Goal: Task Accomplishment & Management: Use online tool/utility

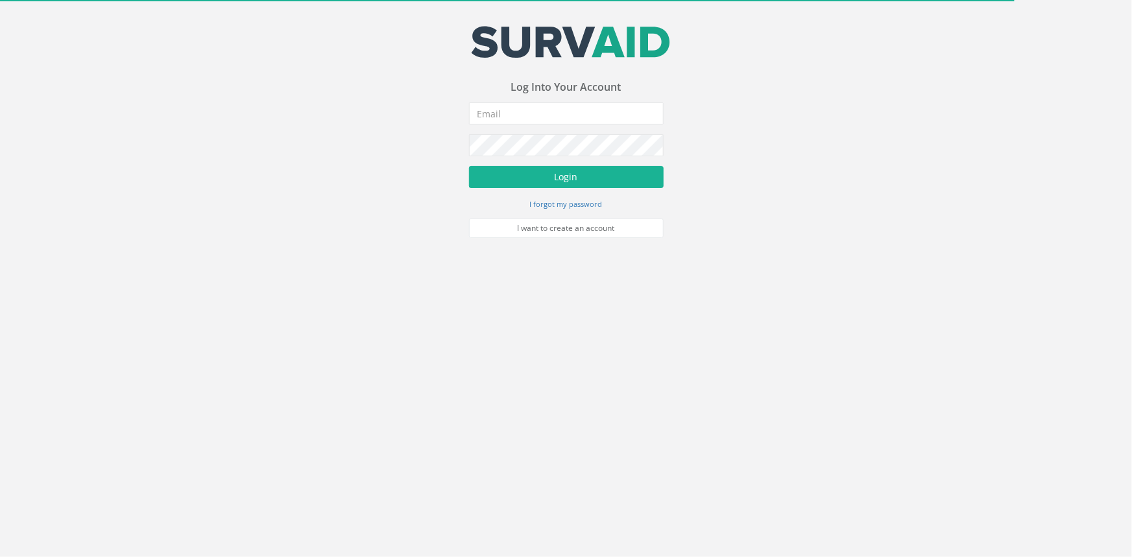
click at [577, 101] on div "Your email address was sucessfully verified - please login below to continue Yo…" at bounding box center [566, 132] width 195 height 212
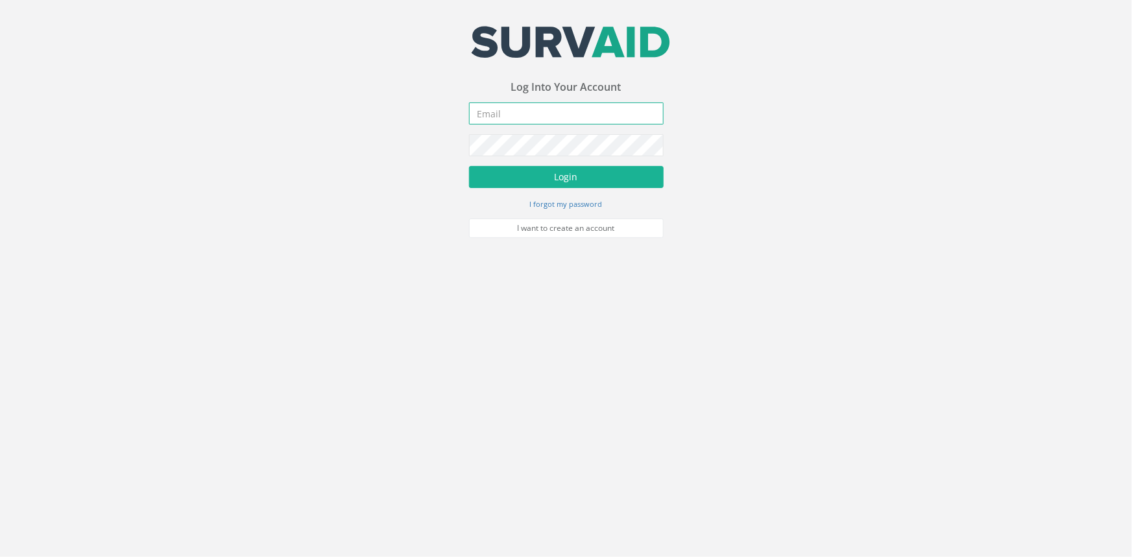
click at [570, 107] on input "email" at bounding box center [566, 114] width 195 height 22
type input "[PERSON_NAME][EMAIL_ADDRESS][PERSON_NAME][DOMAIN_NAME]"
click at [469, 166] on button "Login" at bounding box center [566, 177] width 195 height 22
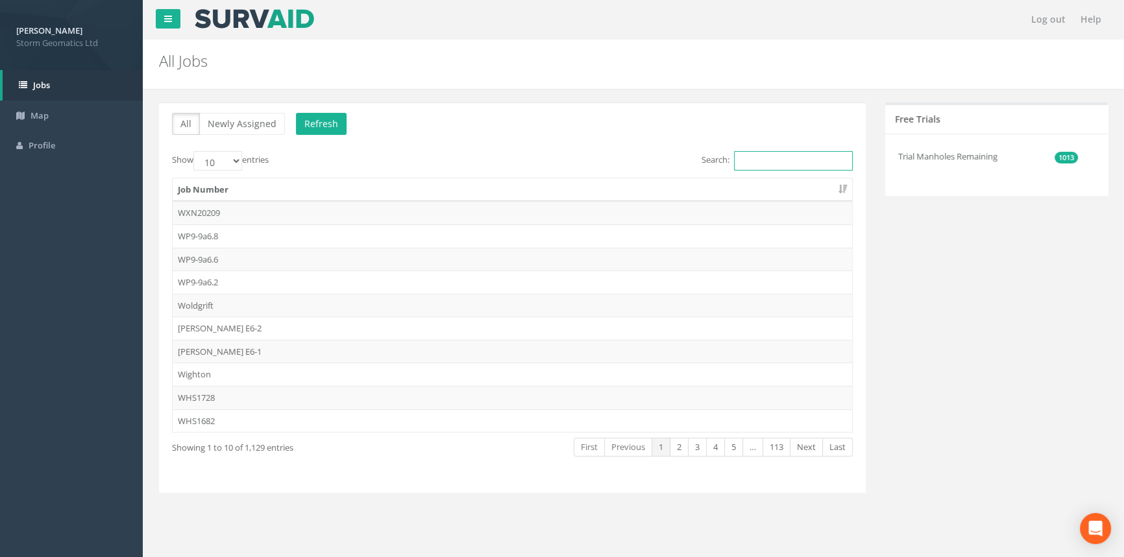
click at [775, 156] on input "Search:" at bounding box center [793, 160] width 119 height 19
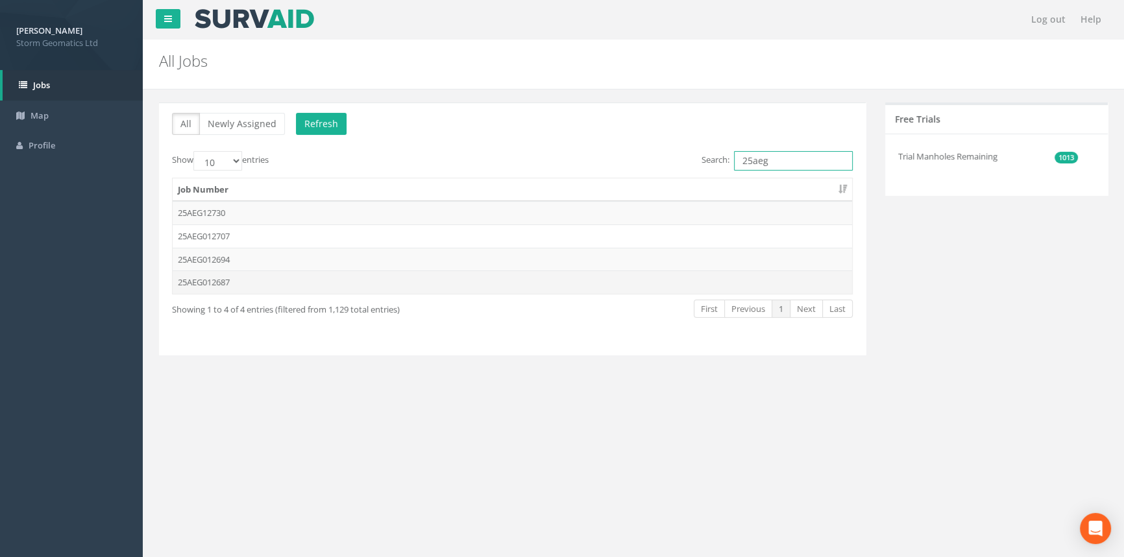
type input "25aeg"
click at [253, 280] on td "25AEG012687" at bounding box center [512, 282] width 679 height 23
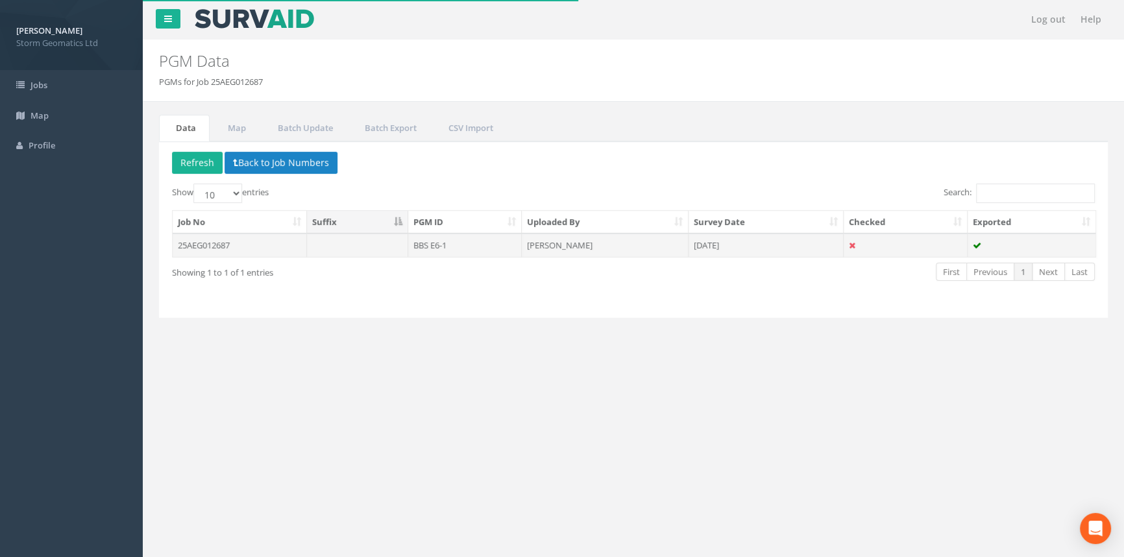
click at [484, 244] on td "BBS E6-1" at bounding box center [465, 245] width 114 height 23
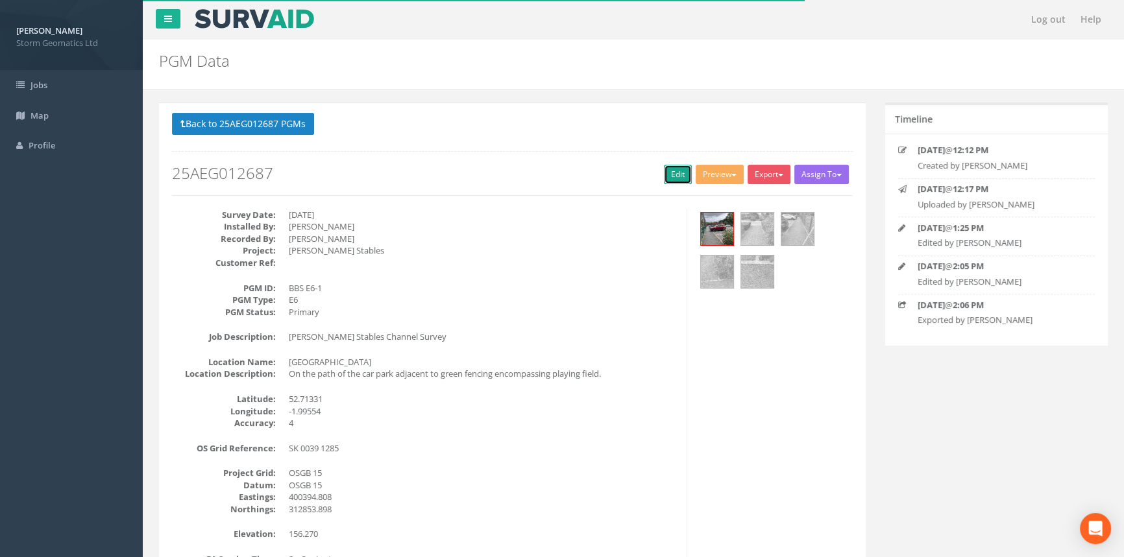
click at [671, 165] on link "Edit" at bounding box center [678, 174] width 28 height 19
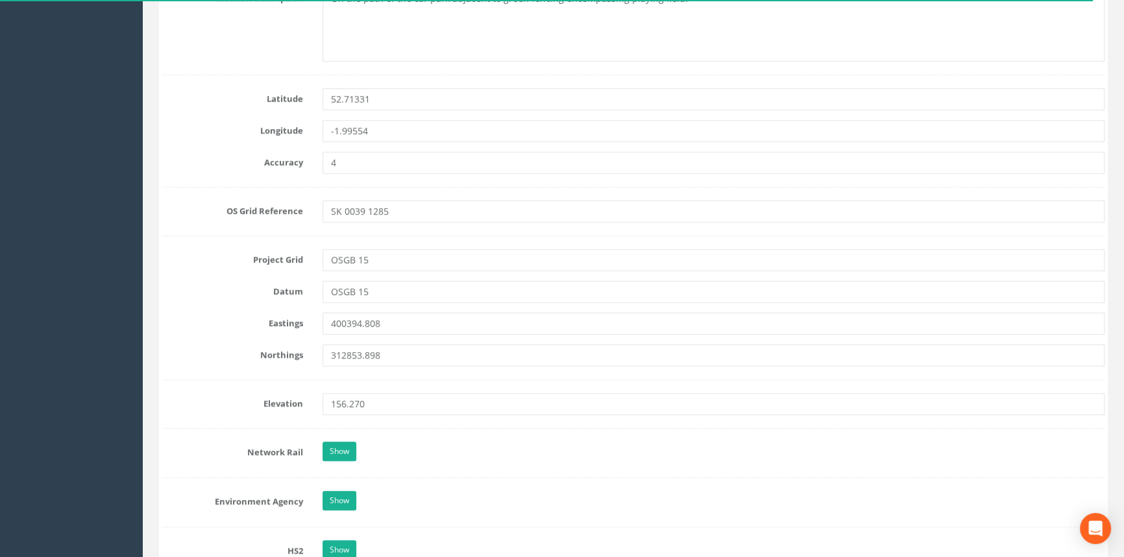
scroll to position [464, 0]
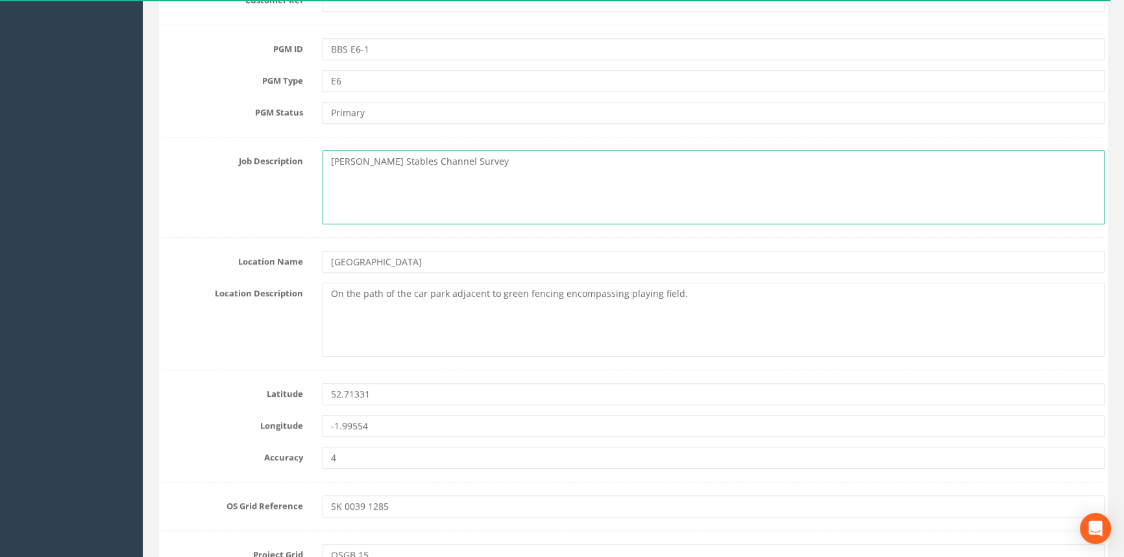
drag, startPoint x: 557, startPoint y: 171, endPoint x: 570, endPoint y: 188, distance: 21.8
click at [570, 188] on textarea "[PERSON_NAME] Stables Channel Survey" at bounding box center [713, 188] width 782 height 74
drag, startPoint x: 572, startPoint y: 157, endPoint x: 95, endPoint y: 163, distance: 476.3
type textarea "PK nail in tarmac of car park"
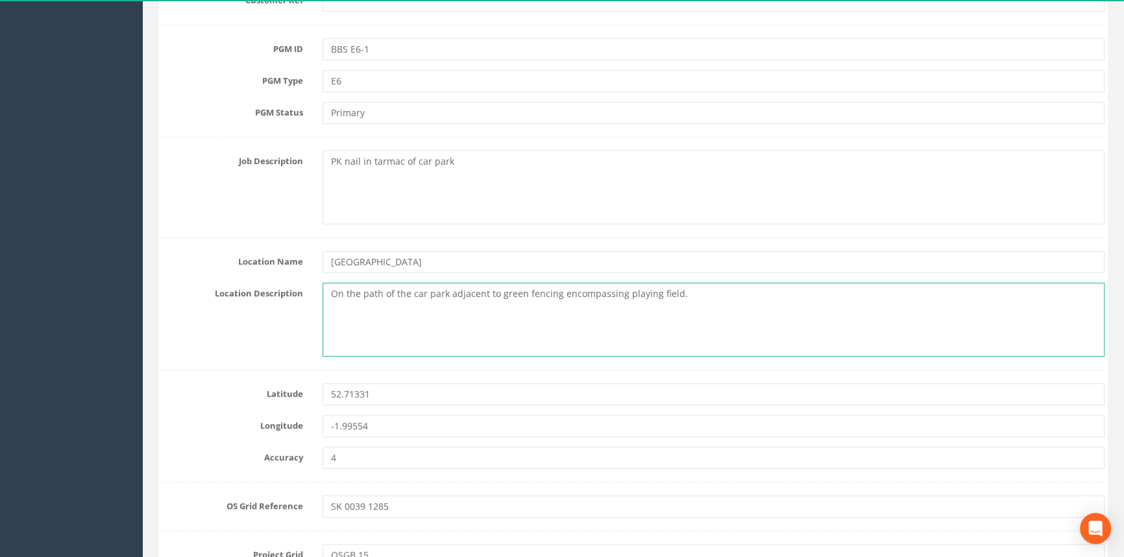
click at [778, 299] on textarea "On the path of the car park adjacent to green fencing encompassing playing fiel…" at bounding box center [713, 320] width 782 height 74
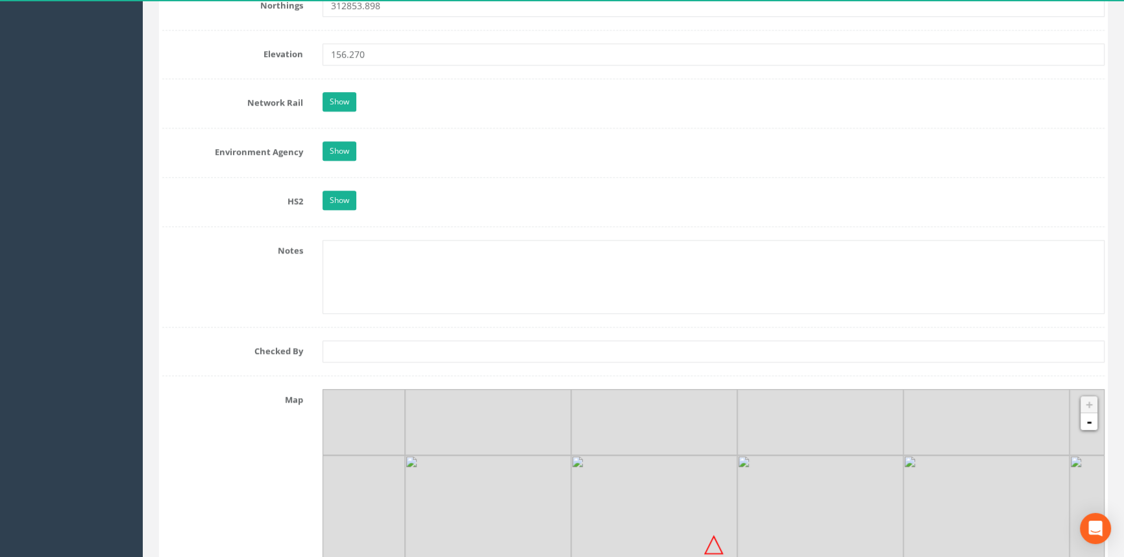
scroll to position [995, 0]
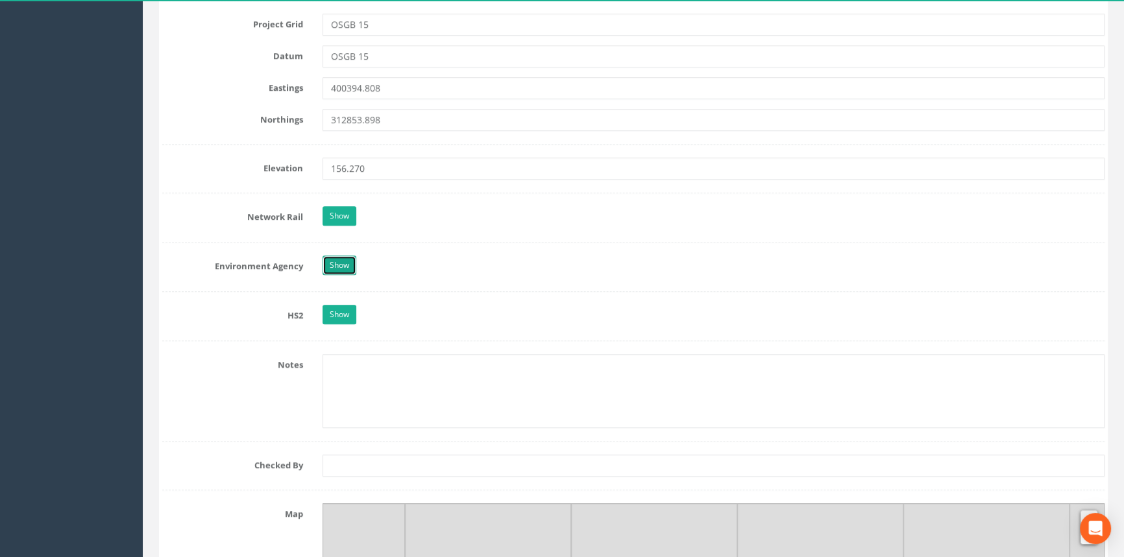
click at [346, 263] on link "Show" at bounding box center [339, 265] width 34 height 19
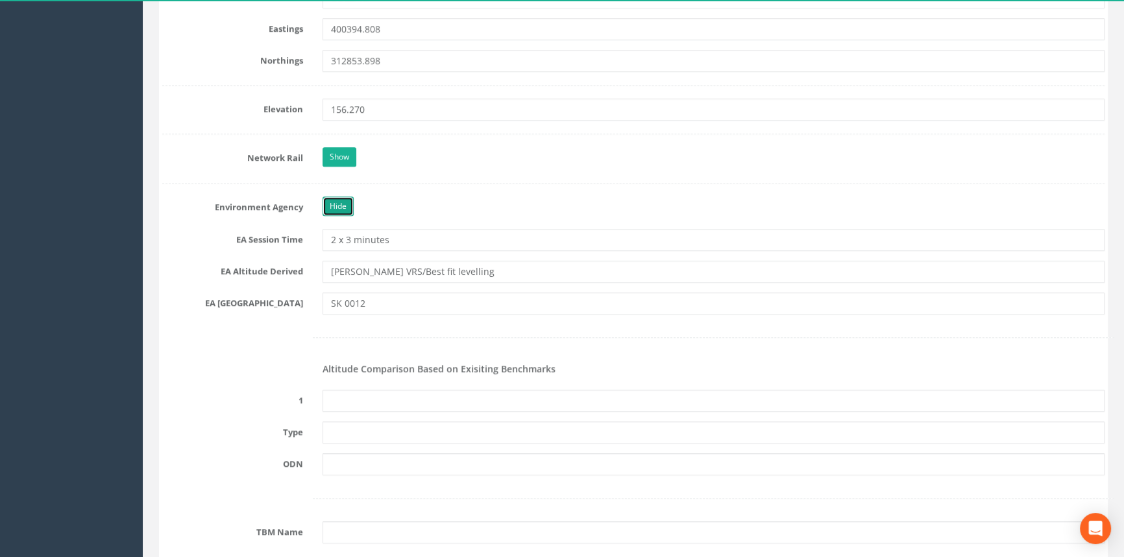
scroll to position [1172, 0]
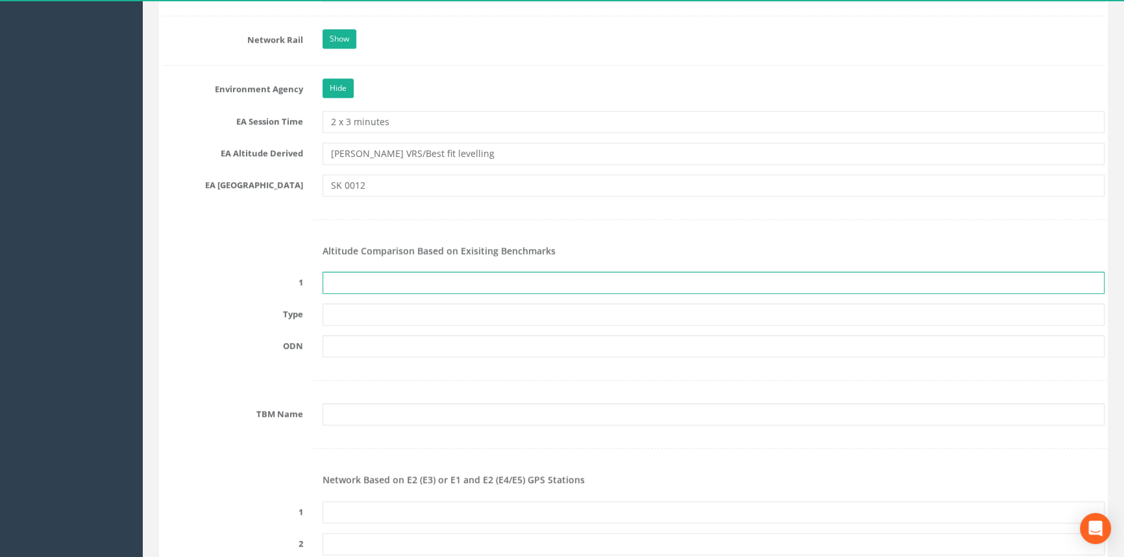
click at [443, 291] on input "text" at bounding box center [713, 283] width 782 height 22
type input "None Recovered"
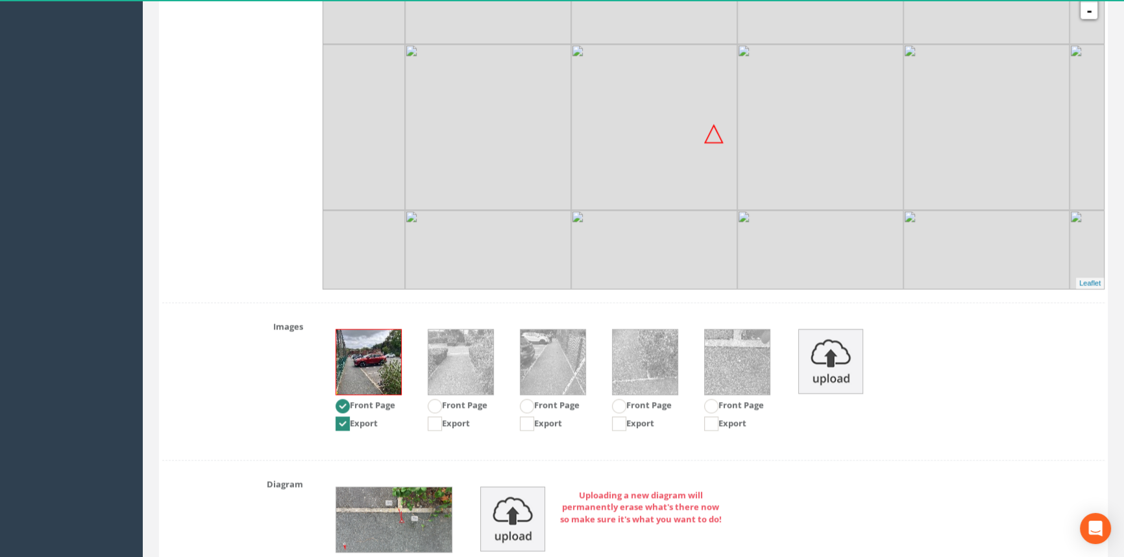
scroll to position [2581, 0]
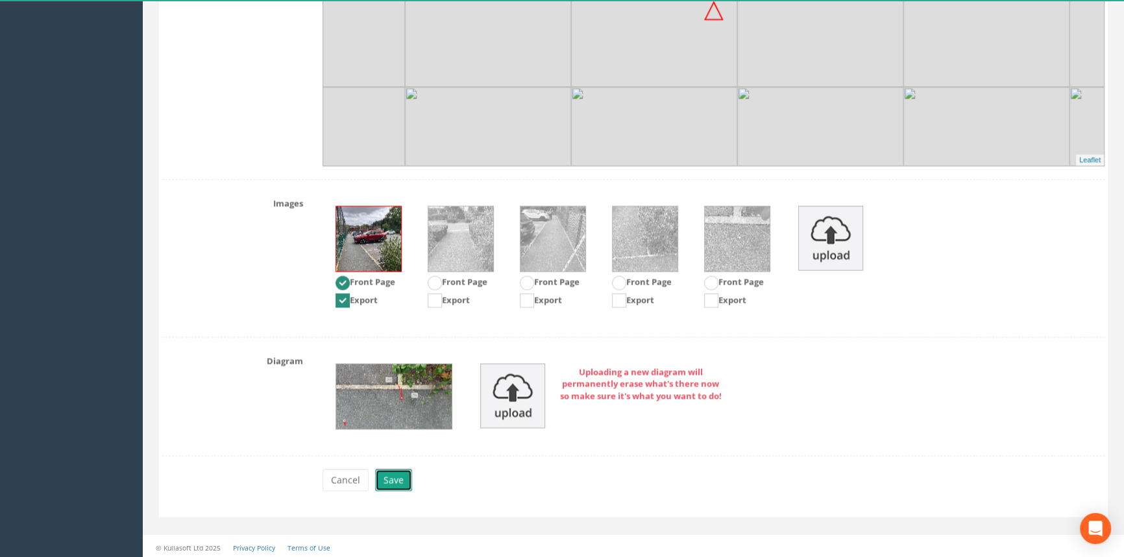
click at [393, 481] on button "Save" at bounding box center [393, 480] width 37 height 22
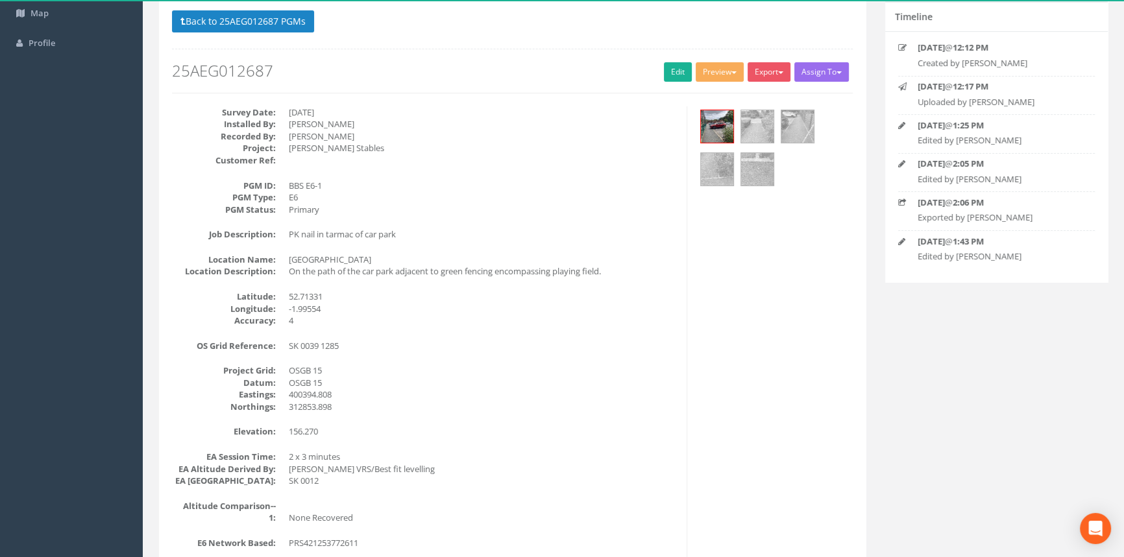
scroll to position [0, 0]
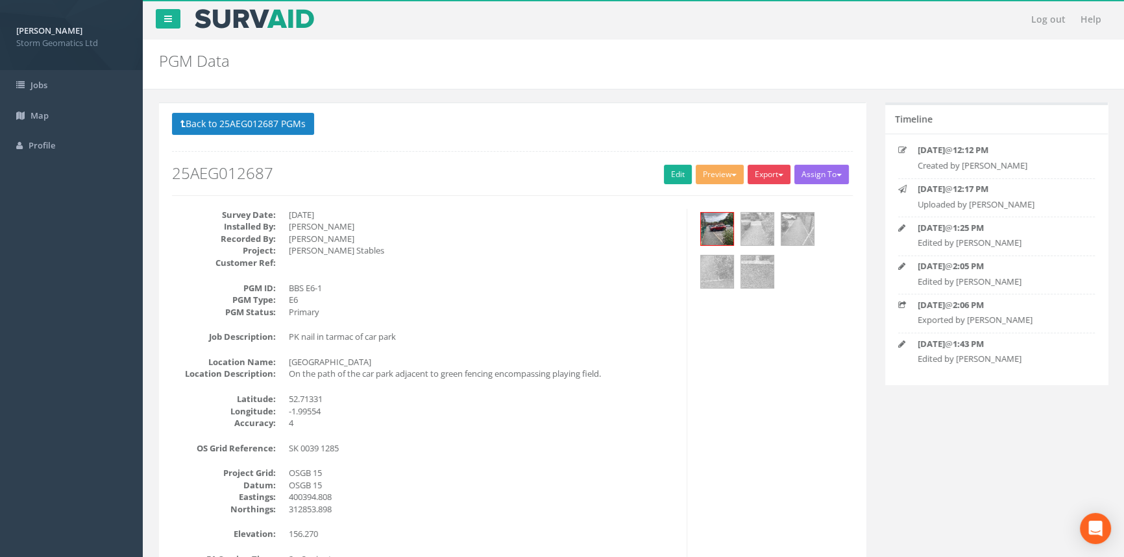
click at [777, 178] on button "Export" at bounding box center [768, 174] width 43 height 19
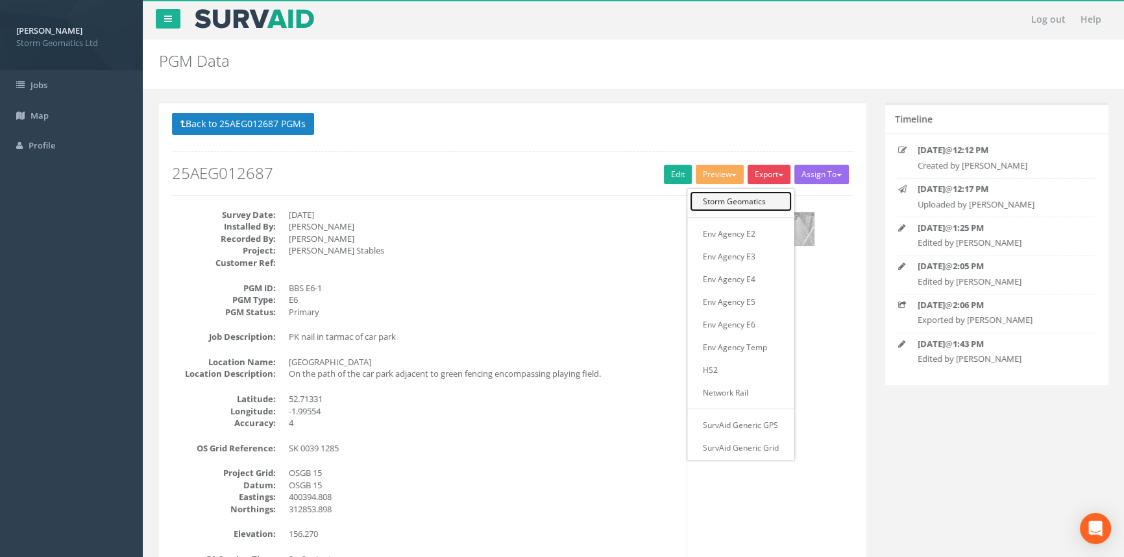
click at [751, 206] on link "Storm Geomatics" at bounding box center [741, 201] width 102 height 20
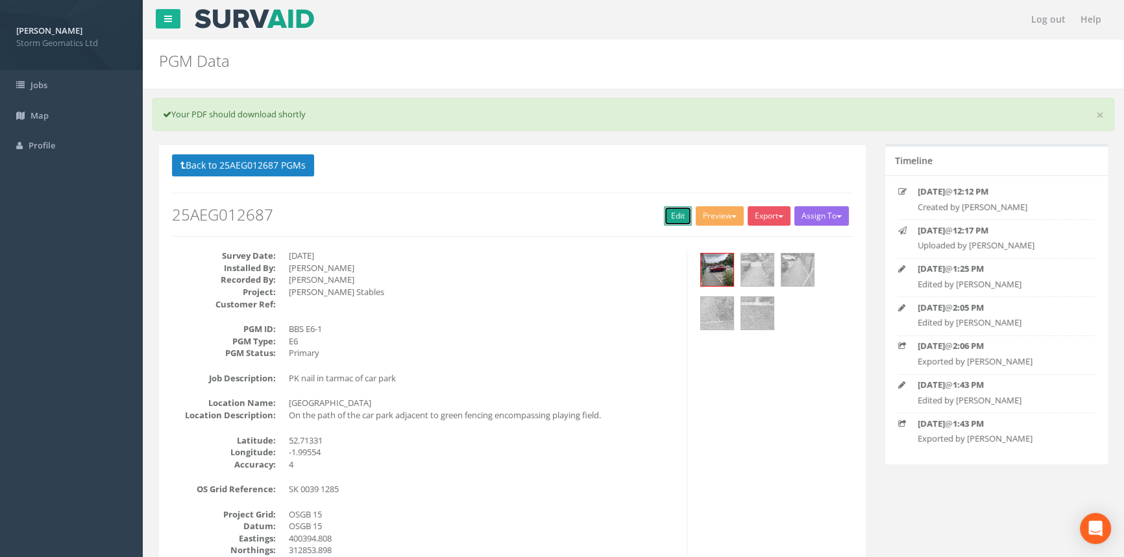
click at [675, 217] on link "Edit" at bounding box center [678, 215] width 28 height 19
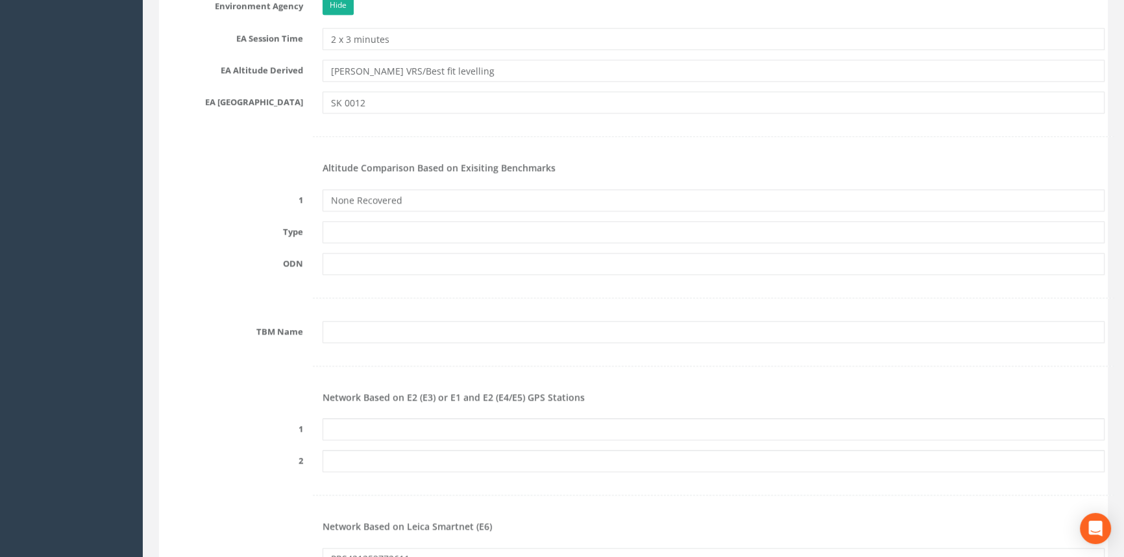
scroll to position [1415, 0]
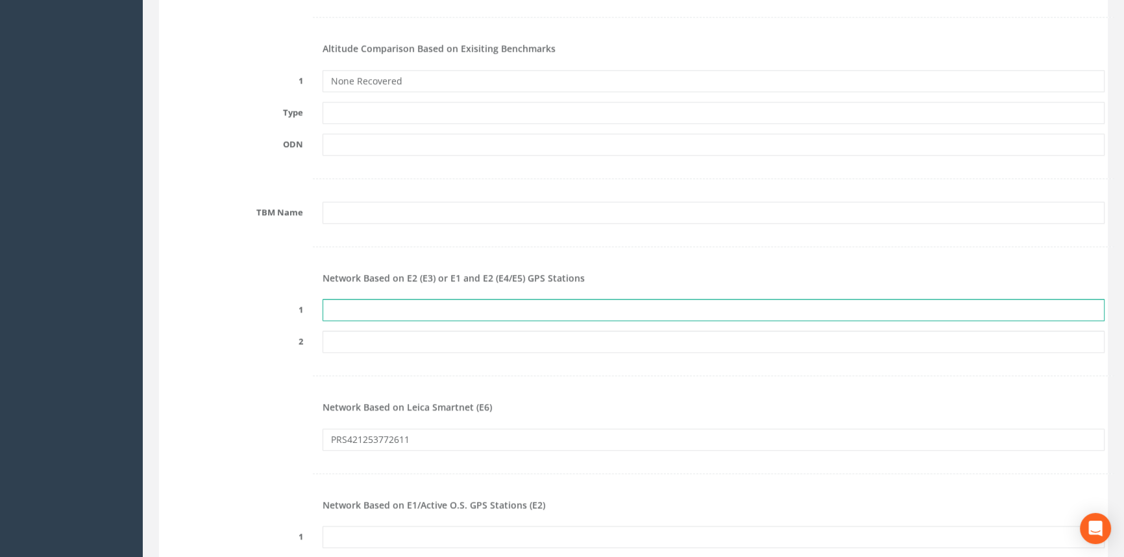
click at [461, 300] on input "text" at bounding box center [713, 310] width 782 height 22
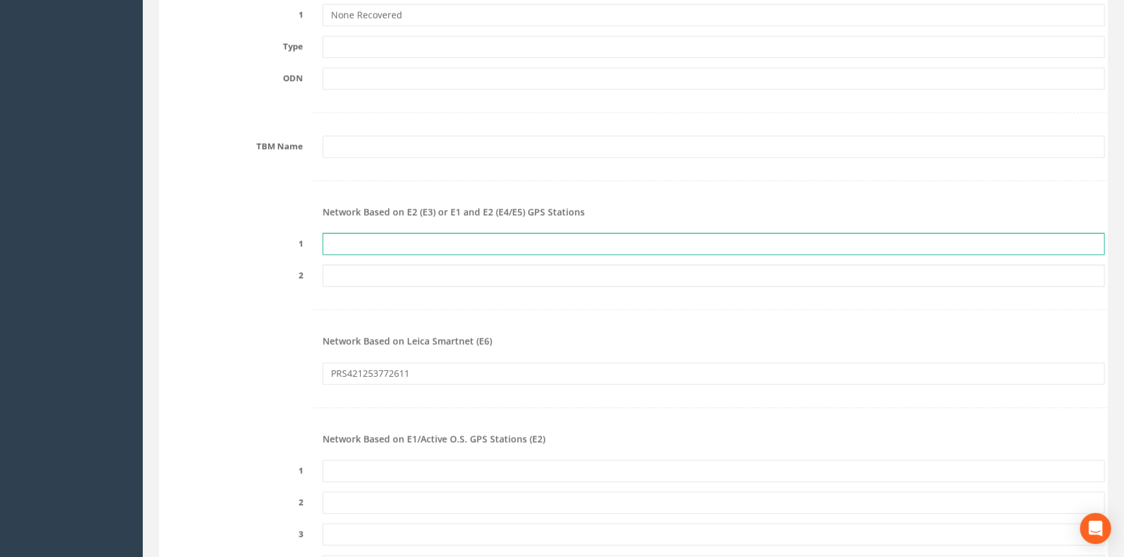
scroll to position [1651, 0]
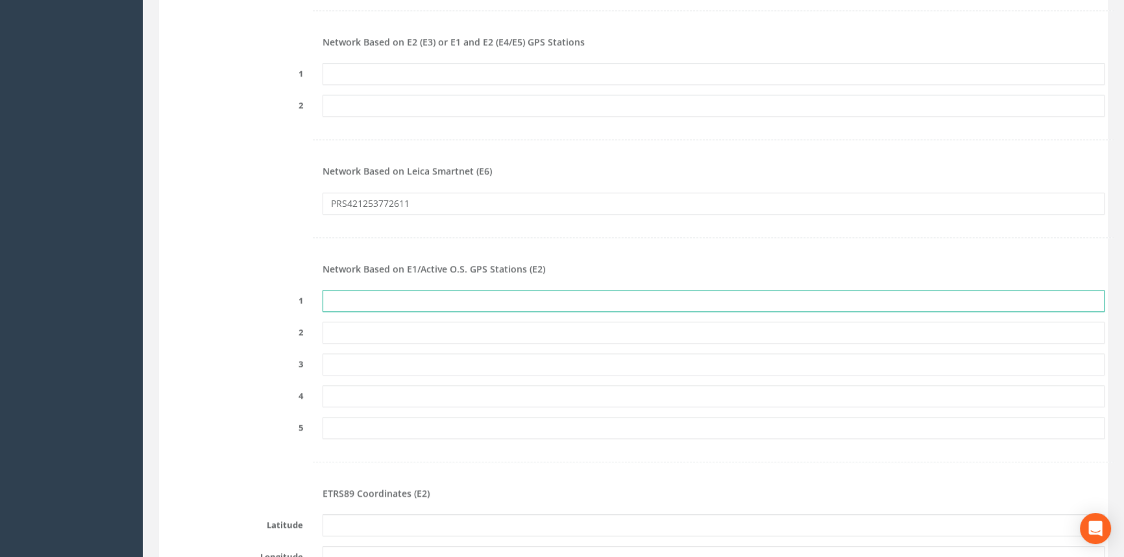
click at [709, 299] on input "text" at bounding box center [713, 301] width 782 height 22
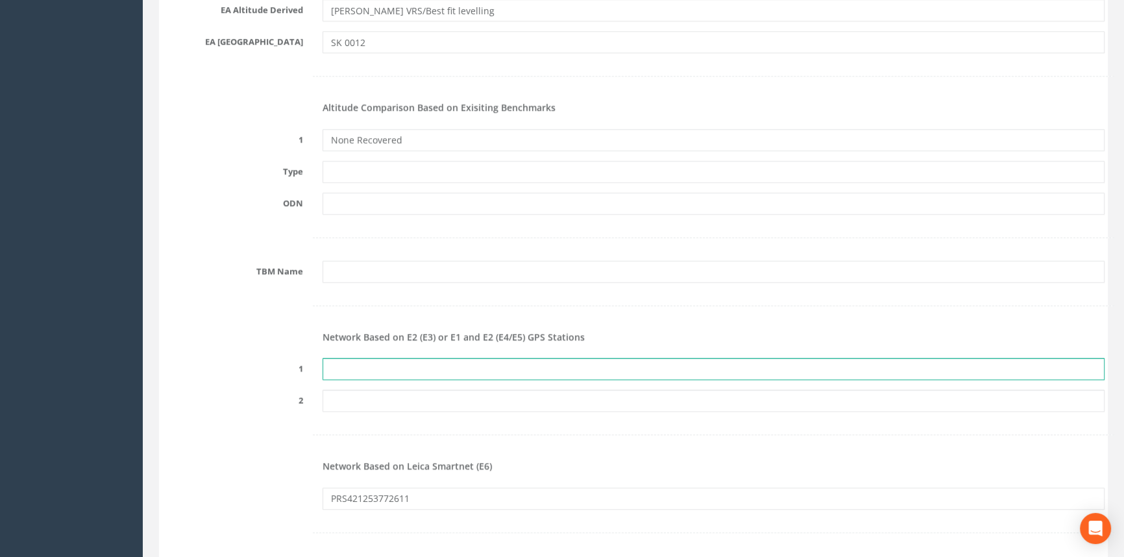
click at [508, 365] on input "text" at bounding box center [713, 369] width 782 height 22
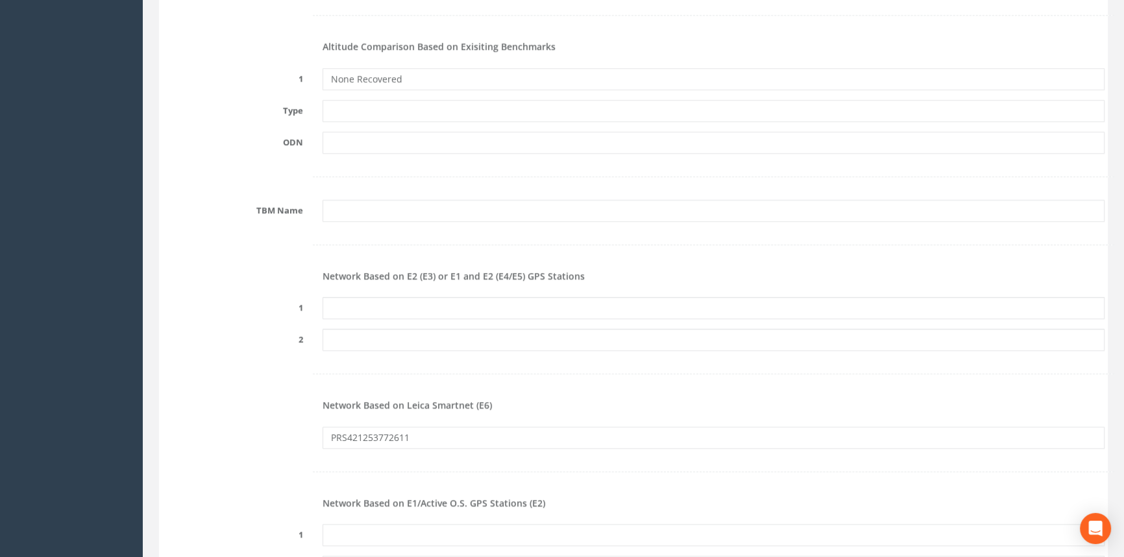
scroll to position [1474, 0]
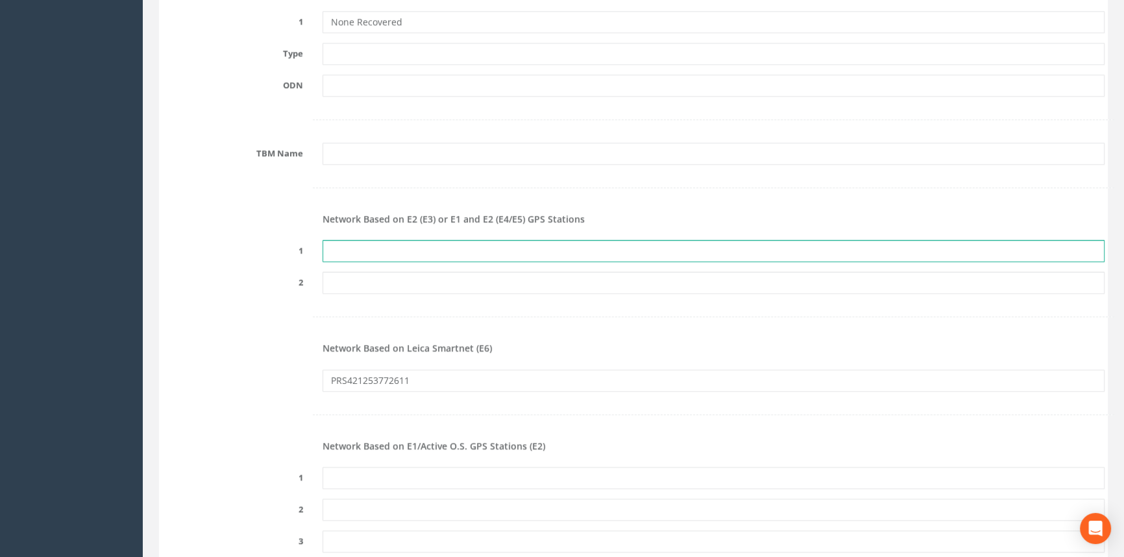
click at [433, 242] on input "text" at bounding box center [713, 251] width 782 height 22
paste input "PRS447153877816"
type input "PRS447153877816"
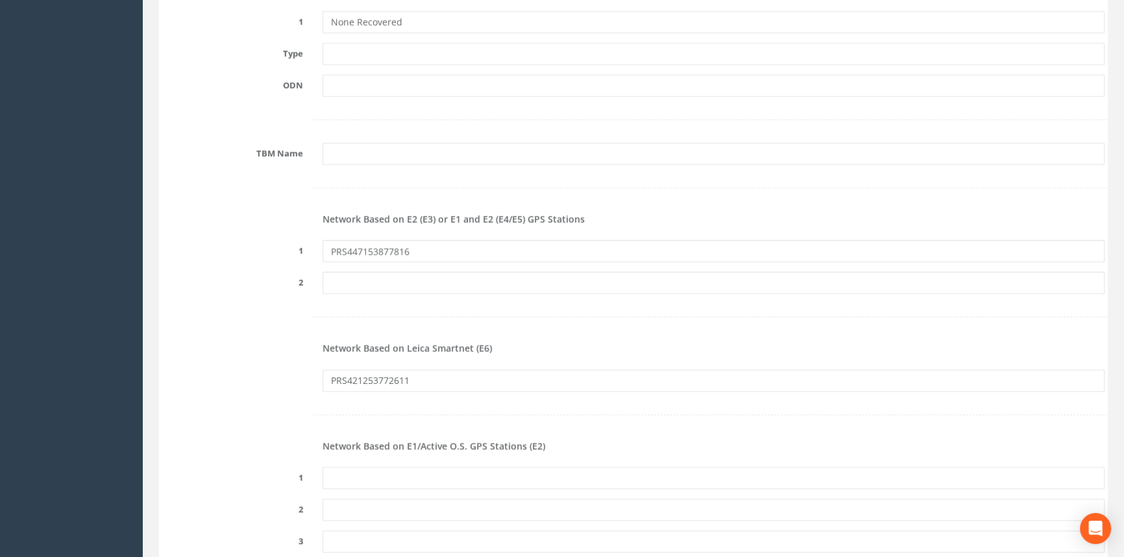
click at [237, 324] on div at bounding box center [633, 317] width 962 height 27
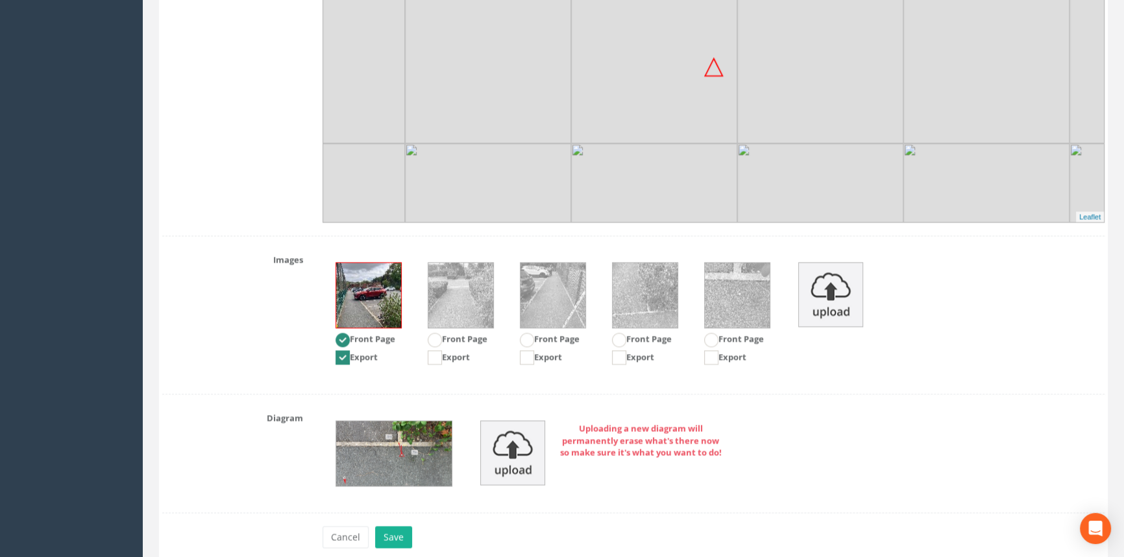
scroll to position [2622, 0]
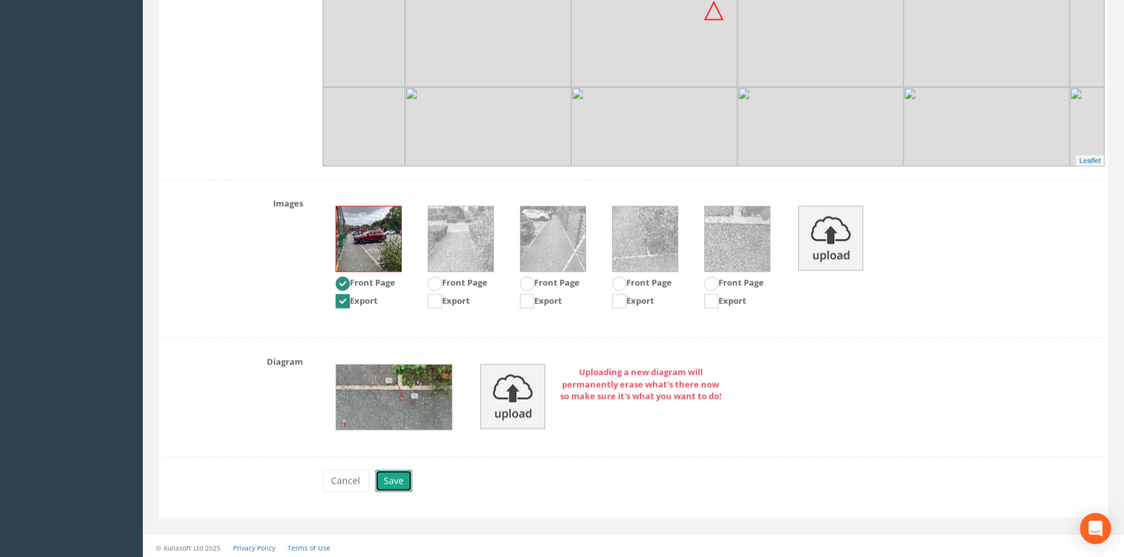
click at [393, 482] on button "Save" at bounding box center [393, 481] width 37 height 22
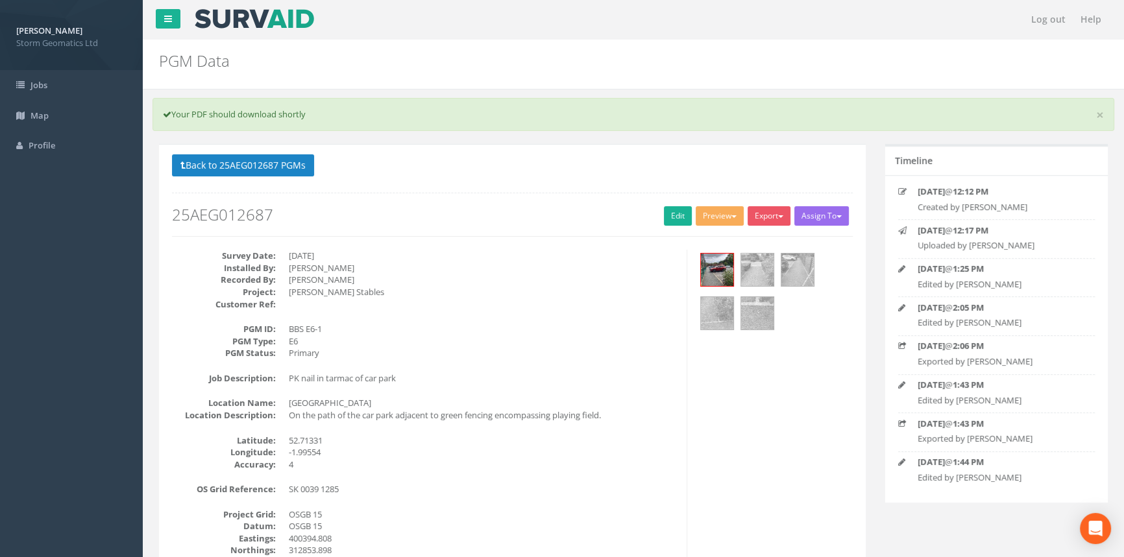
scroll to position [0, 0]
click at [779, 210] on button "Export" at bounding box center [768, 215] width 43 height 19
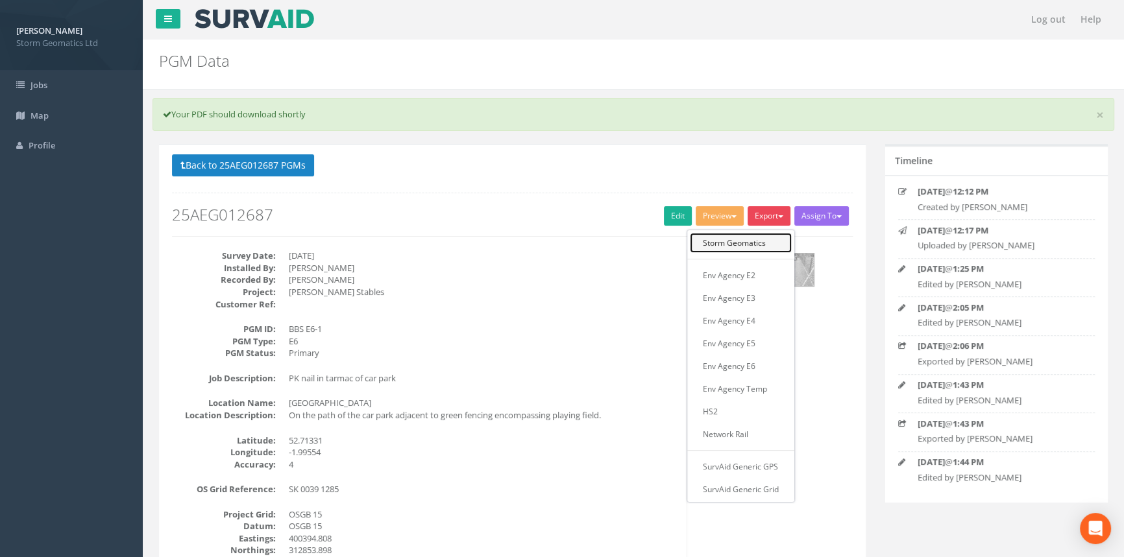
click at [757, 247] on link "Storm Geomatics" at bounding box center [741, 243] width 102 height 20
